Goal: Information Seeking & Learning: Learn about a topic

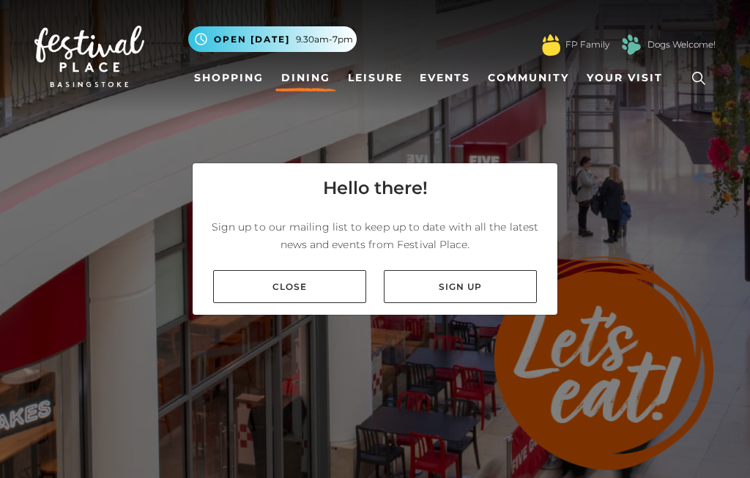
click at [305, 303] on link "Close" at bounding box center [289, 286] width 153 height 33
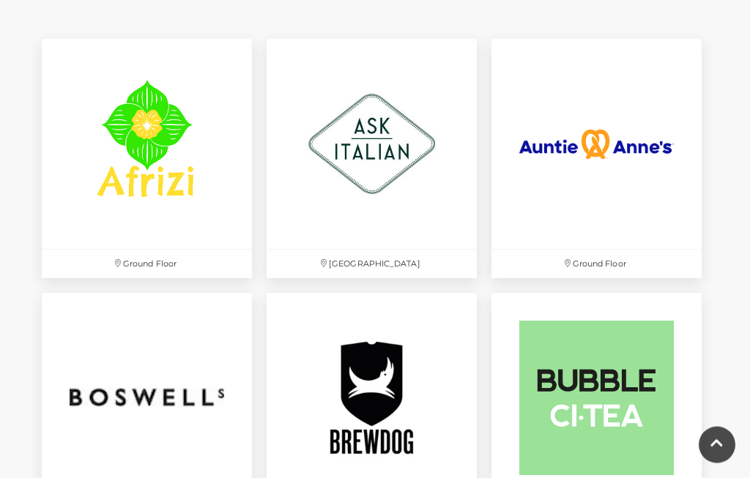
scroll to position [934, 0]
click at [371, 172] on img at bounding box center [372, 144] width 210 height 210
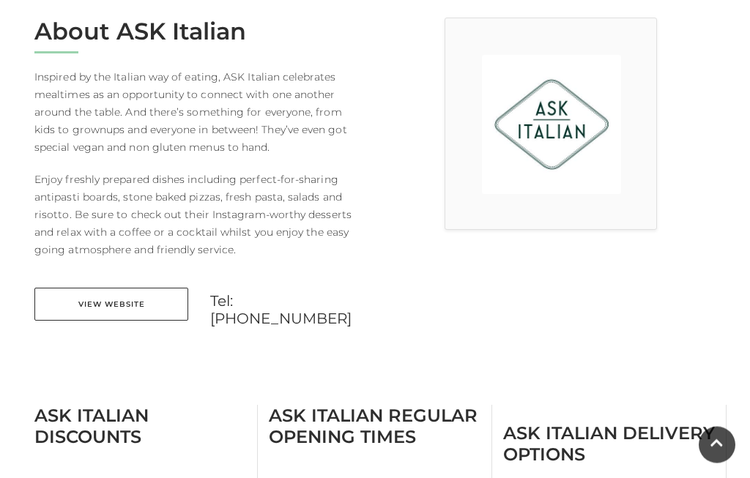
scroll to position [408, 0]
click at [122, 301] on link "View Website" at bounding box center [111, 303] width 154 height 33
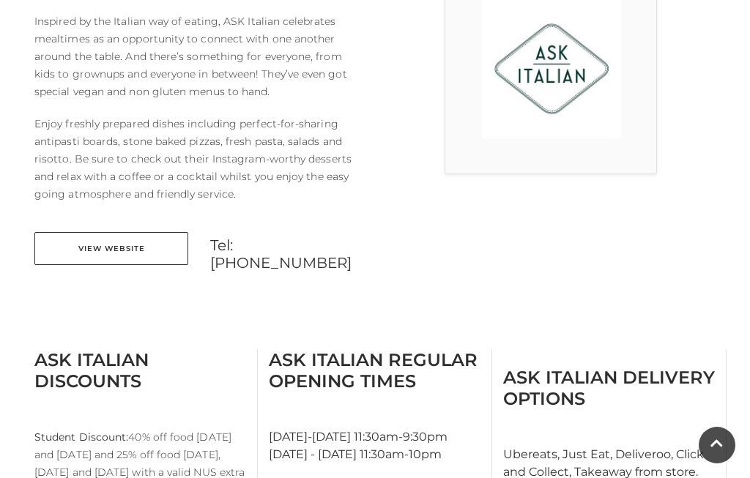
scroll to position [0, 0]
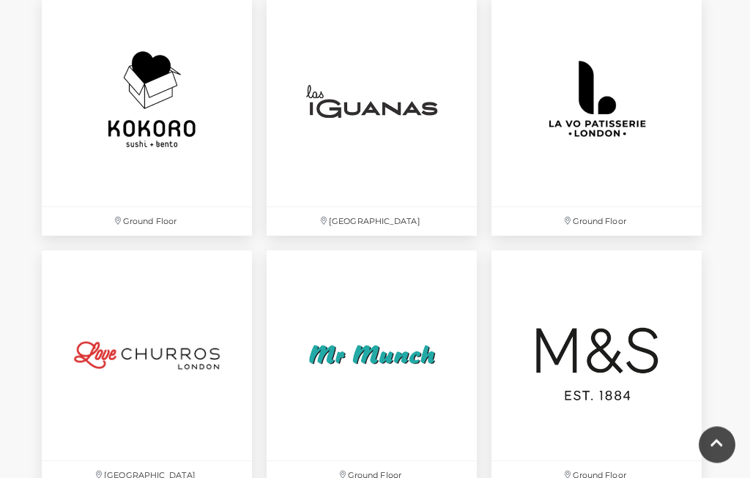
scroll to position [3011, 0]
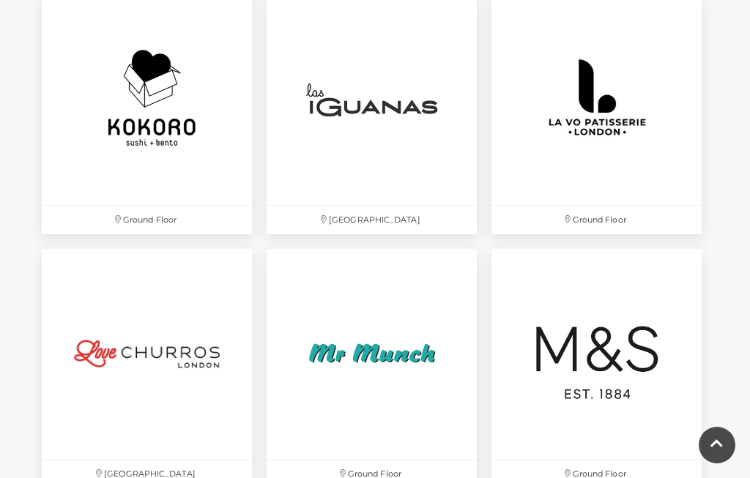
click at [374, 100] on img at bounding box center [372, 100] width 210 height 210
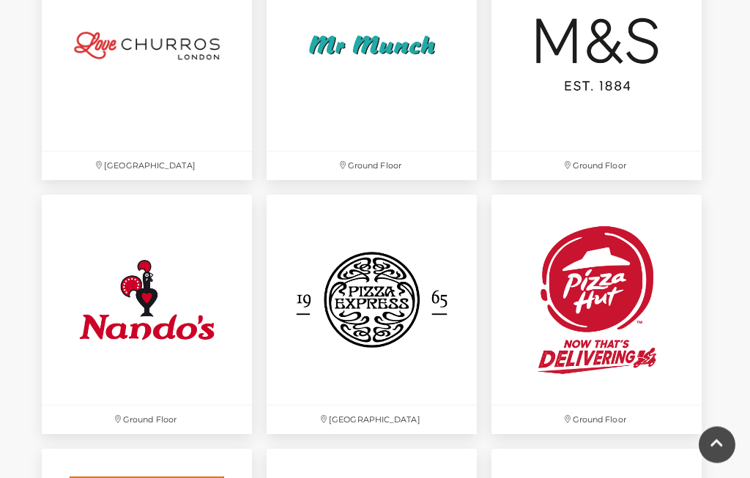
scroll to position [3319, 0]
click at [388, 307] on img at bounding box center [372, 300] width 210 height 210
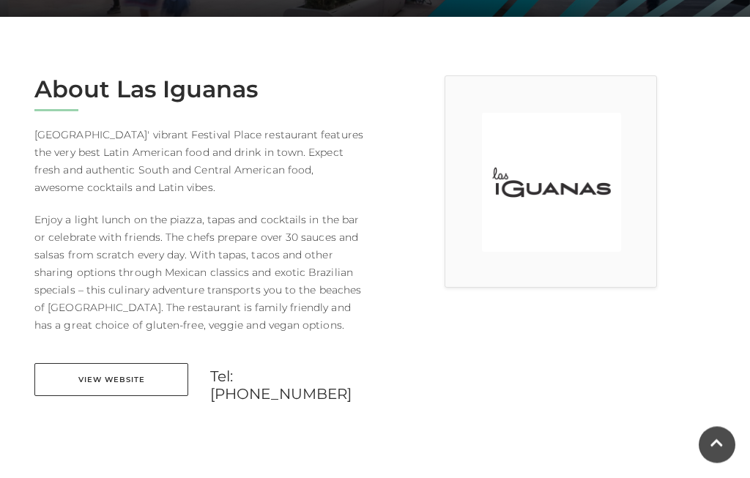
scroll to position [349, 0]
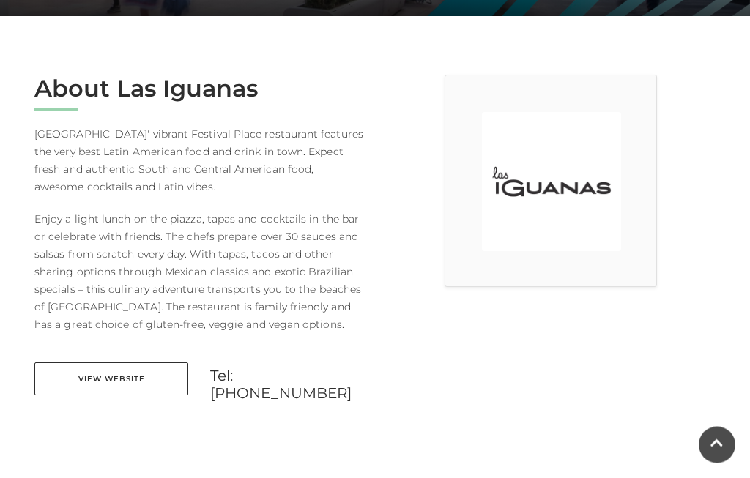
click at [129, 379] on link "View Website" at bounding box center [111, 379] width 154 height 33
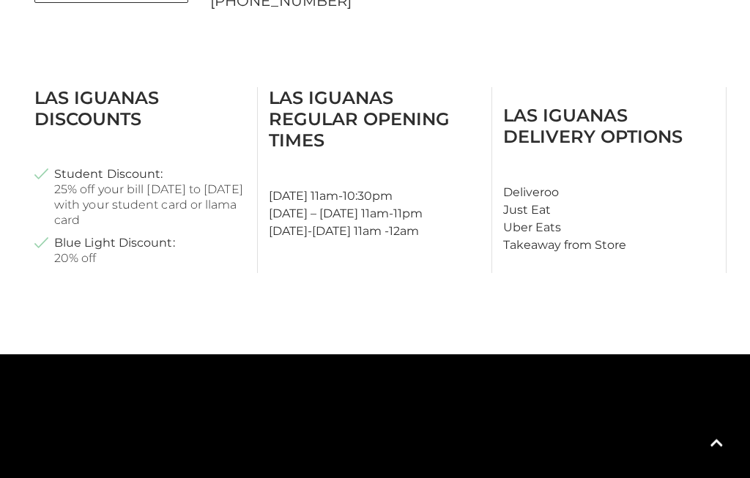
scroll to position [739, 0]
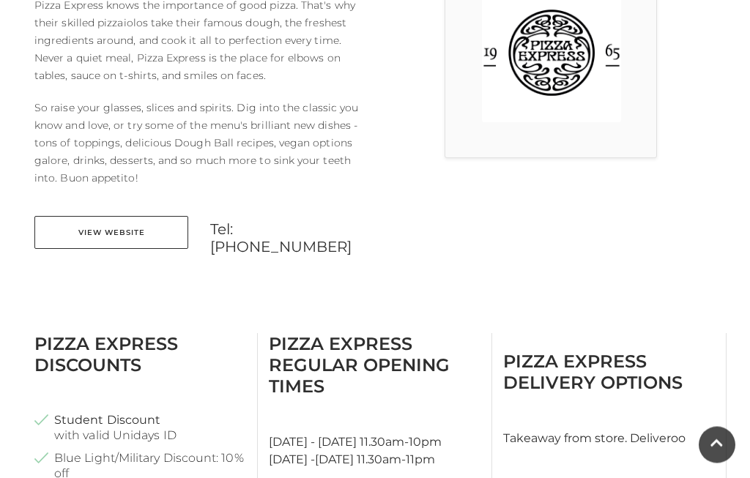
scroll to position [481, 0]
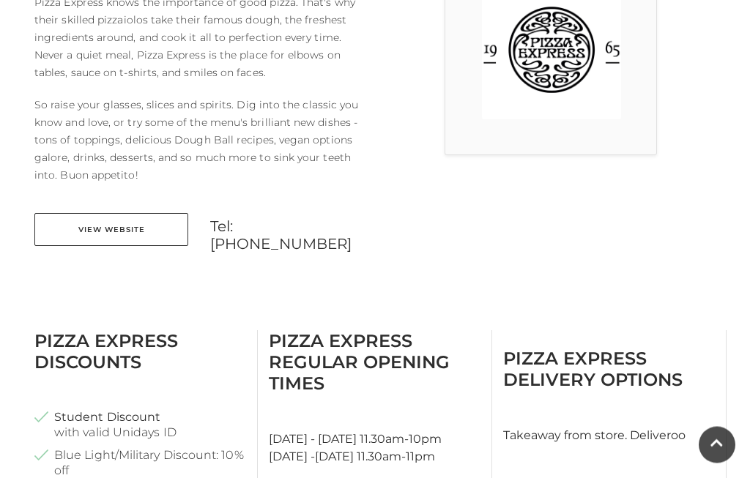
click at [125, 231] on link "View Website" at bounding box center [111, 230] width 154 height 33
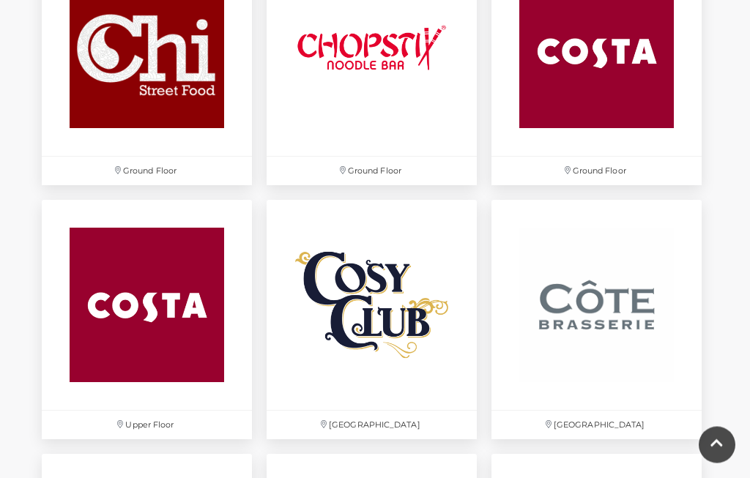
scroll to position [1790, 0]
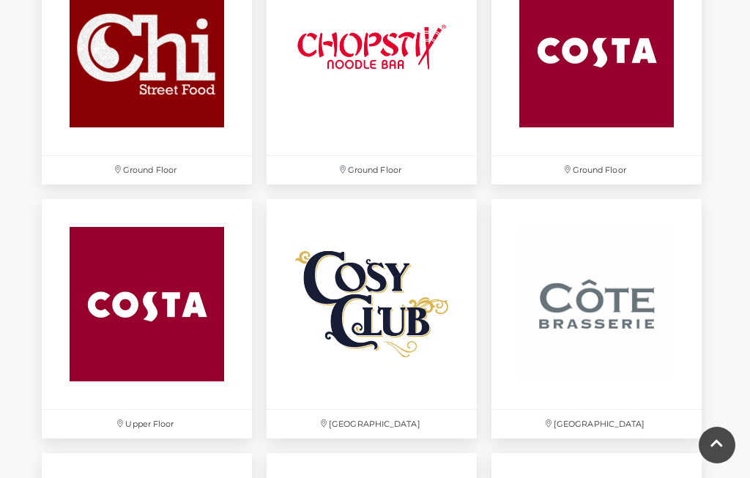
click at [142, 97] on img at bounding box center [147, 50] width 210 height 210
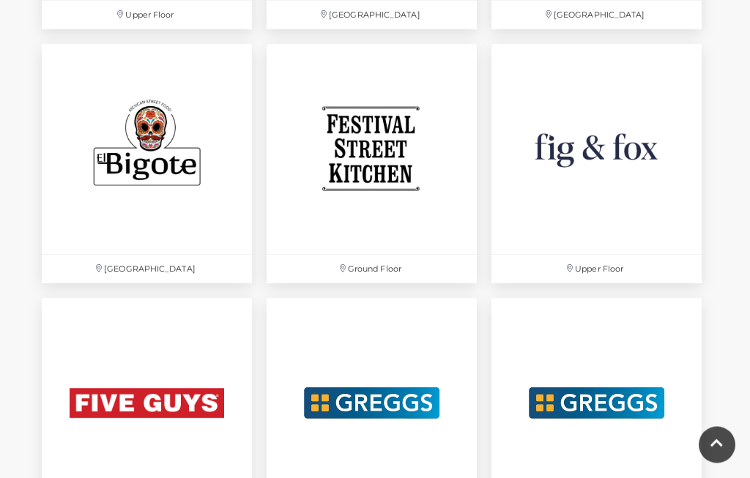
scroll to position [2200, 0]
click at [384, 163] on img at bounding box center [372, 149] width 210 height 210
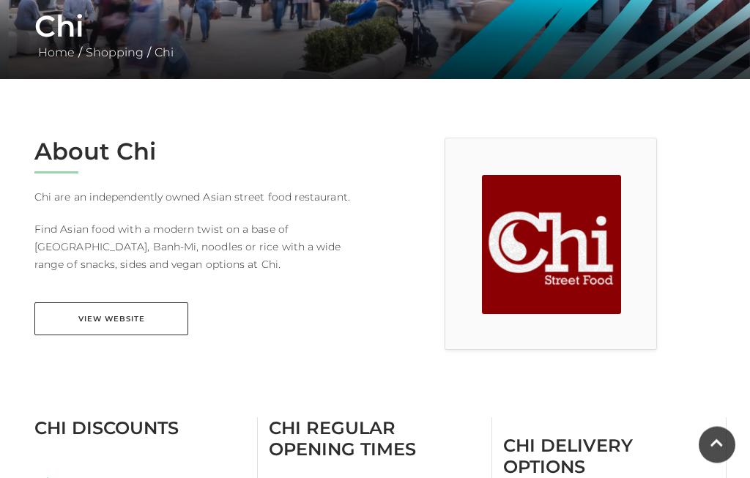
scroll to position [287, 0]
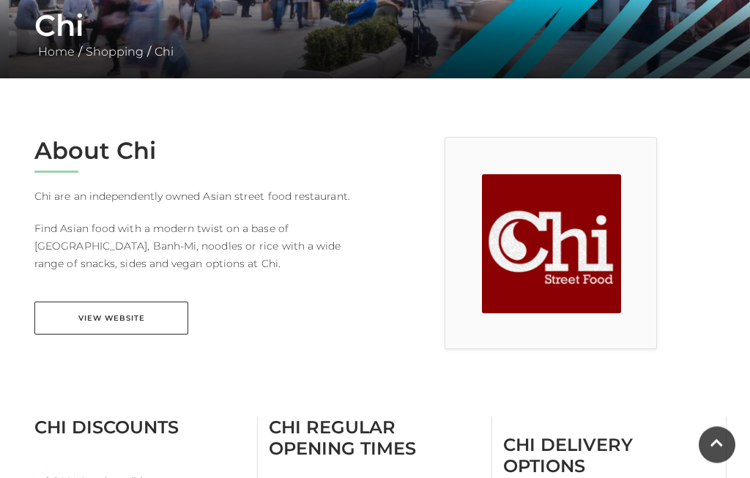
click at [123, 317] on link "View Website" at bounding box center [111, 318] width 154 height 33
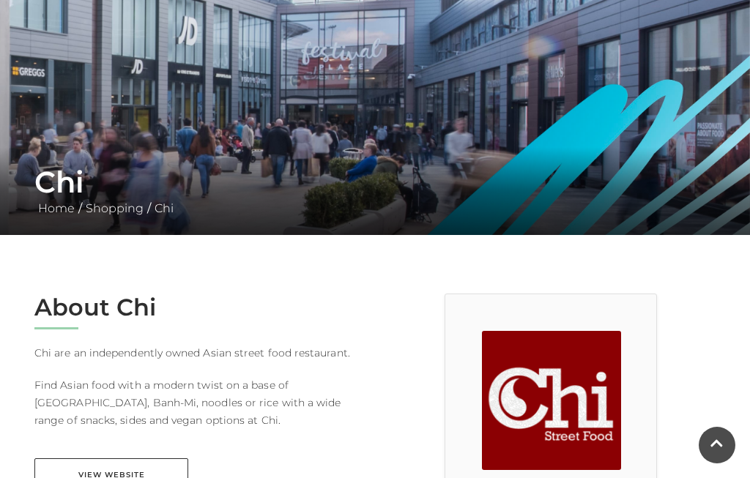
scroll to position [0, 0]
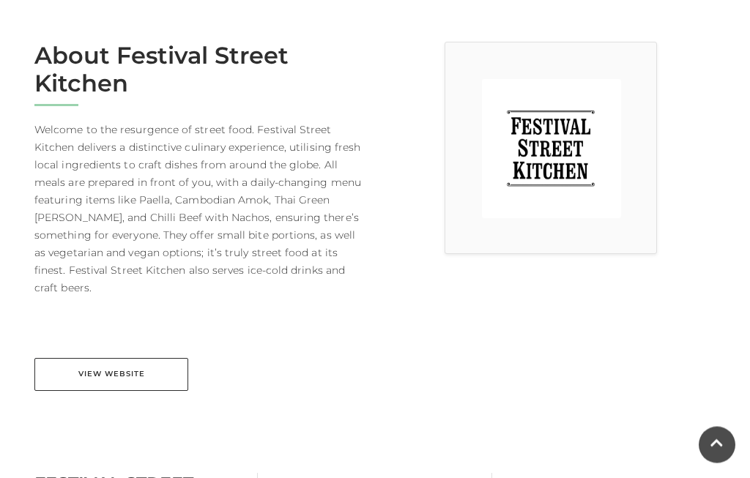
scroll to position [385, 0]
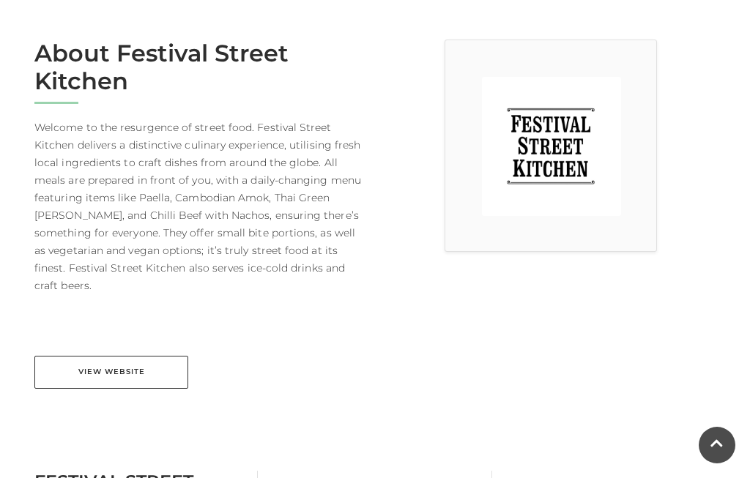
click at [131, 356] on link "View Website" at bounding box center [111, 372] width 154 height 33
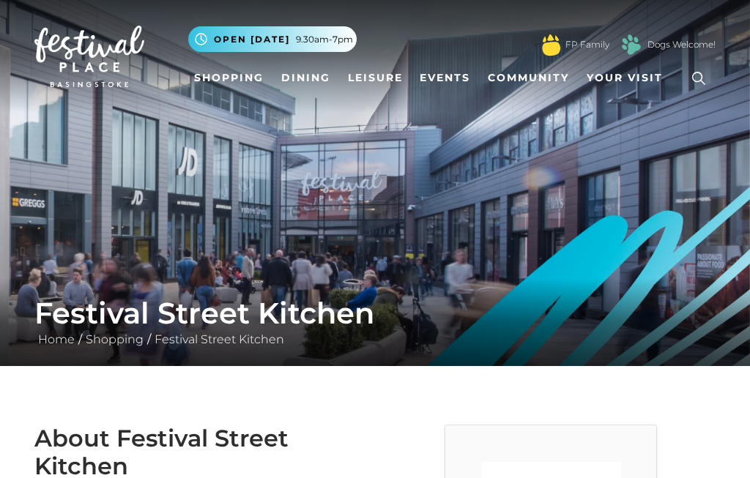
scroll to position [15, 0]
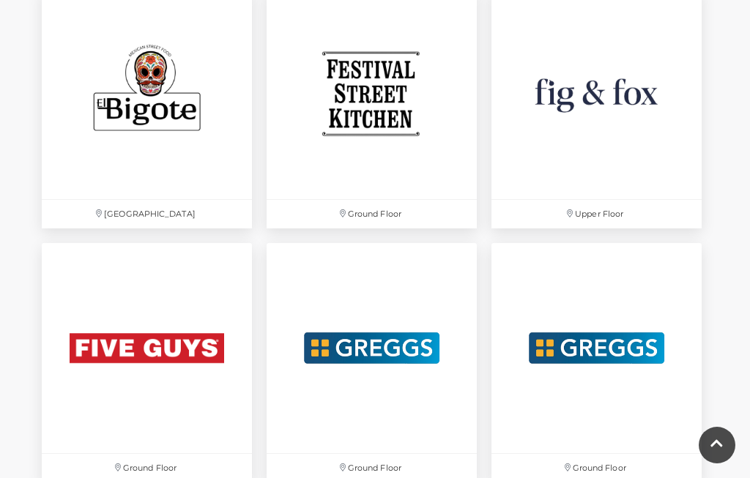
scroll to position [2240, 0]
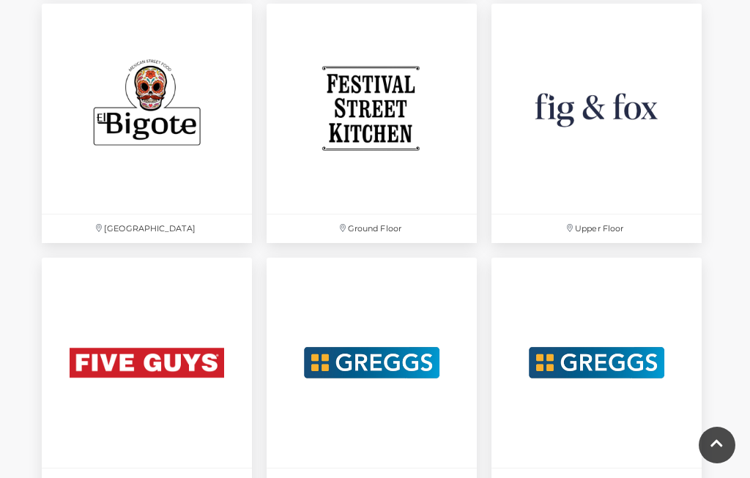
click at [152, 124] on img at bounding box center [147, 109] width 210 height 210
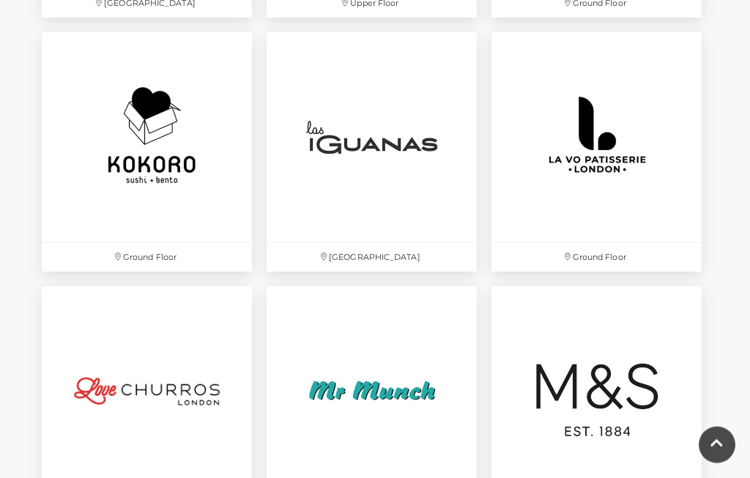
scroll to position [2975, 0]
click at [156, 136] on img at bounding box center [147, 136] width 210 height 210
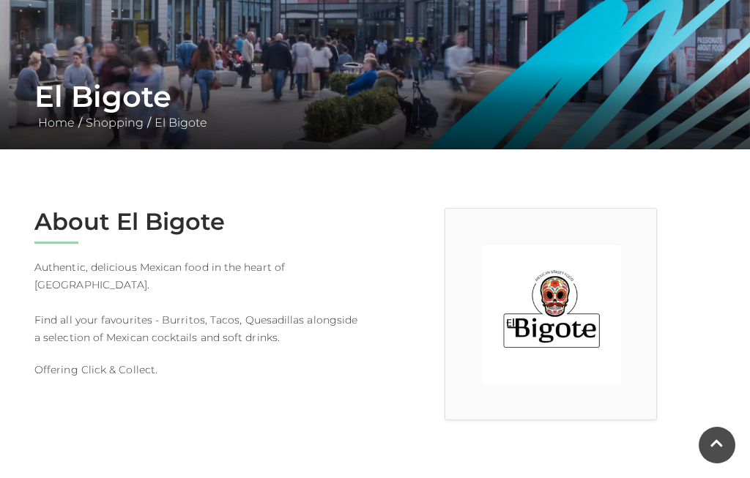
scroll to position [204, 0]
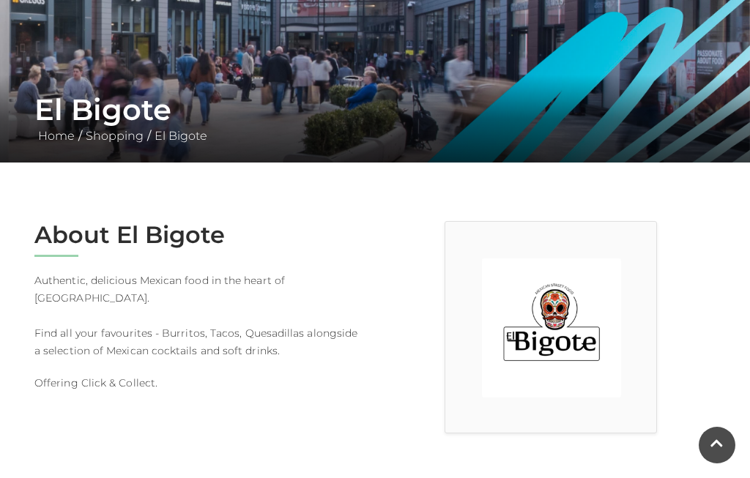
click at [558, 338] on img at bounding box center [551, 327] width 139 height 139
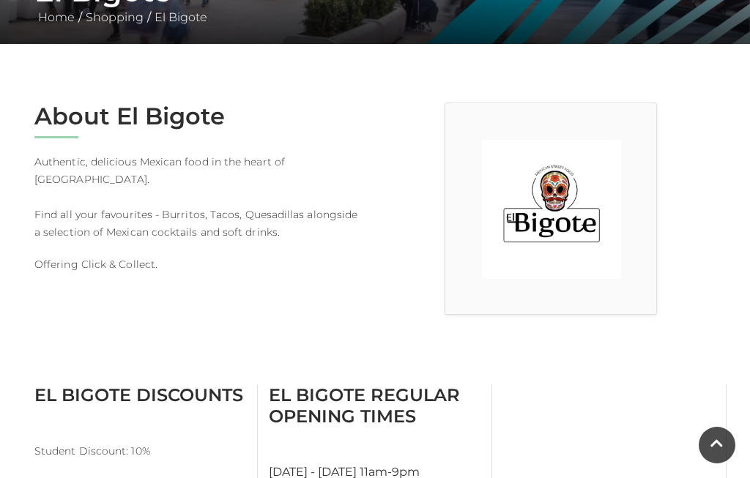
scroll to position [322, 0]
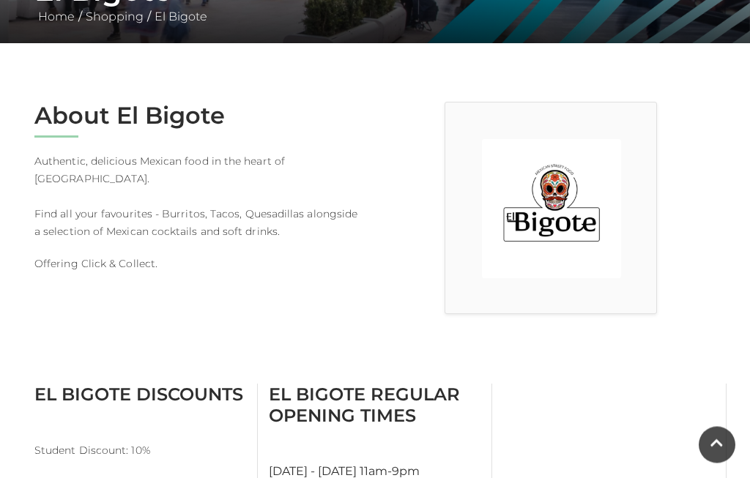
click at [110, 266] on p "Offering Click & Collect." at bounding box center [199, 265] width 330 height 18
click at [67, 273] on div "About El Bigote Authentic, delicious Mexican food in the heart of Festival Squa…" at bounding box center [198, 212] width 351 height 218
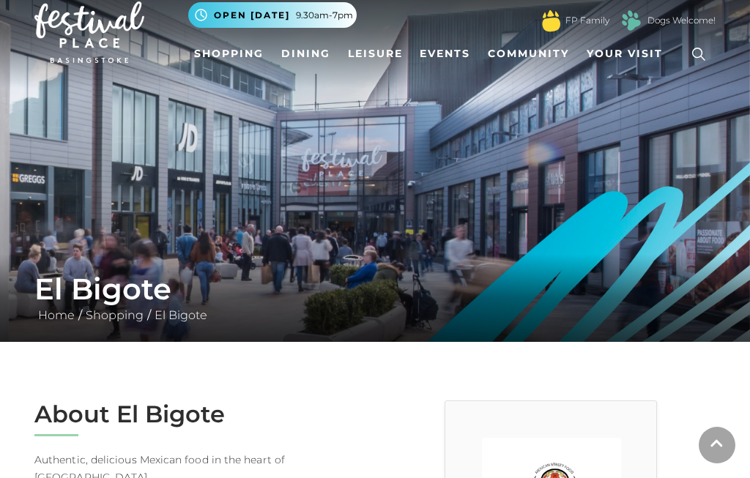
scroll to position [0, 0]
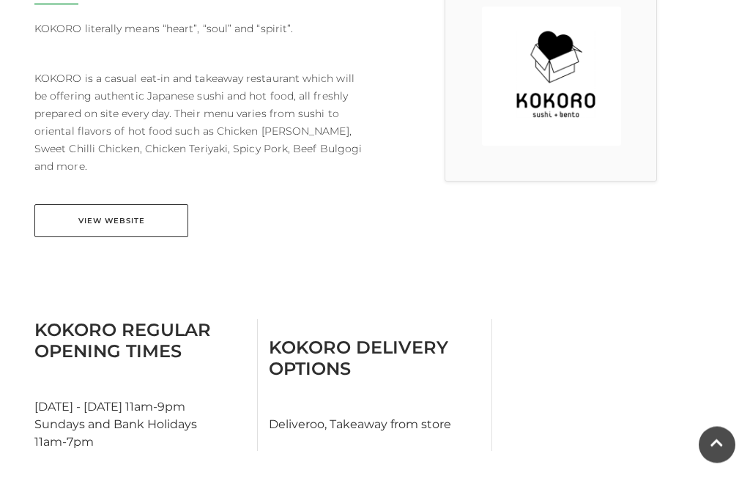
scroll to position [457, 0]
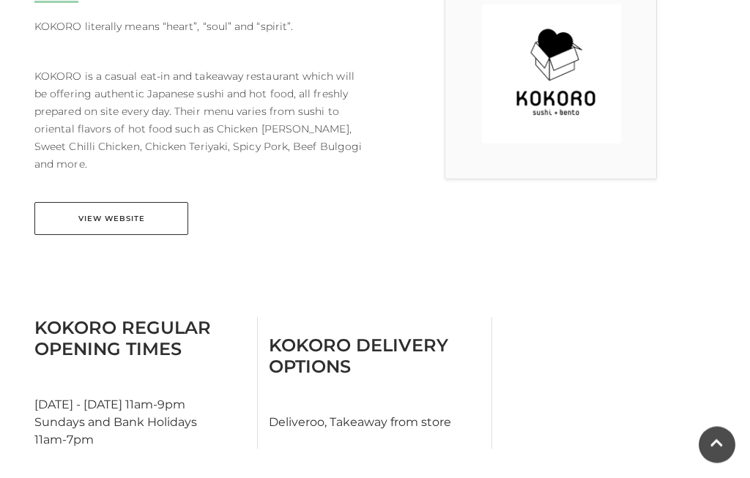
click at [131, 218] on link "View Website" at bounding box center [111, 219] width 154 height 33
